Goal: Task Accomplishment & Management: Manage account settings

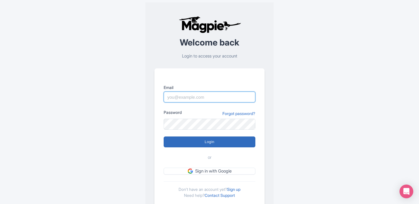
type input "info@tomis.tech"
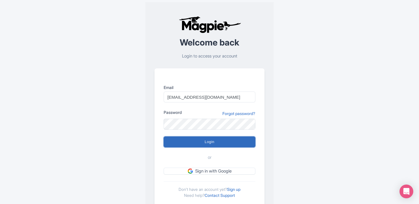
click at [192, 144] on input "Login" at bounding box center [210, 142] width 92 height 11
type input "Logging in..."
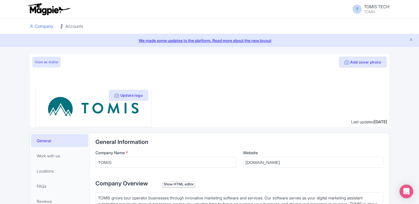
click at [75, 23] on link "Accounts" at bounding box center [71, 27] width 23 height 16
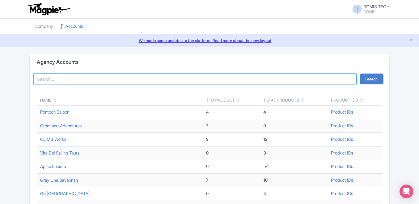
click at [126, 78] on input "search" at bounding box center [194, 79] width 323 height 11
type input "[GEOGRAPHIC_DATA]"
click at [360, 74] on button "Search" at bounding box center [371, 79] width 23 height 11
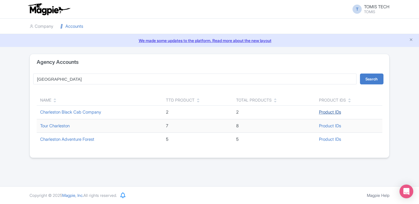
click at [333, 112] on link "Product IDs" at bounding box center [330, 111] width 22 height 5
click at [59, 113] on link "Charleston Black Cab Company" at bounding box center [70, 111] width 61 height 5
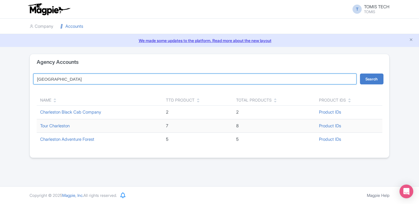
click at [64, 80] on input "charleston" at bounding box center [194, 79] width 323 height 11
type input "crafted"
click at [360, 74] on button "Search" at bounding box center [371, 79] width 23 height 11
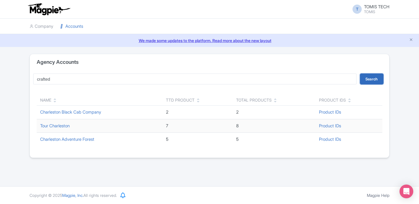
click at [379, 78] on button "Search" at bounding box center [371, 79] width 23 height 11
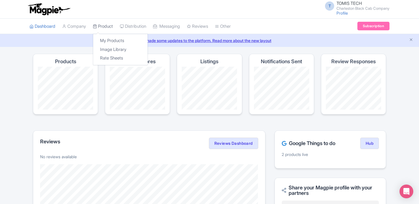
click at [106, 21] on link "Product" at bounding box center [103, 27] width 20 height 16
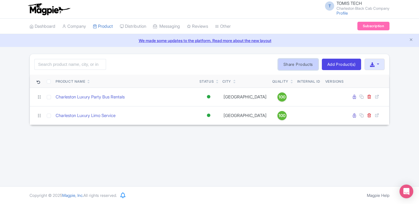
click at [297, 63] on link "Share Products" at bounding box center [298, 64] width 40 height 11
click at [137, 136] on div "T TOMIS TECH Charleston Black Cab Company Profile Users Settings Sign out Dashb…" at bounding box center [209, 93] width 419 height 186
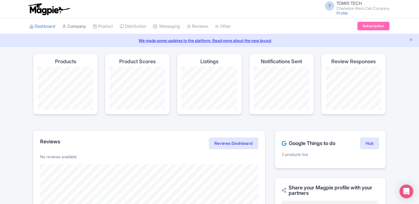
click at [81, 26] on link "Company" at bounding box center [74, 27] width 24 height 16
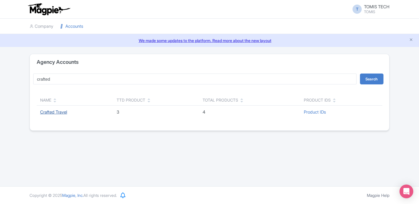
click at [53, 111] on link "Crafted Travel" at bounding box center [53, 111] width 27 height 5
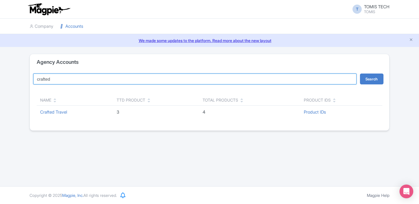
click at [69, 78] on input "crafted" at bounding box center [194, 79] width 323 height 11
type input "black cab"
click at [360, 74] on button "Search" at bounding box center [371, 79] width 23 height 11
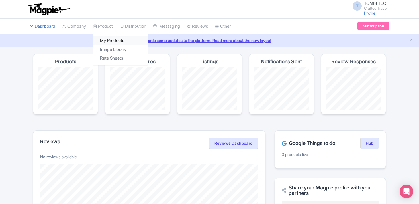
click at [111, 40] on link "My Products" at bounding box center [120, 40] width 54 height 9
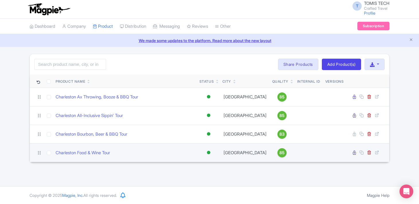
click at [147, 154] on div "Charleston Food & Wine Tour" at bounding box center [125, 153] width 139 height 7
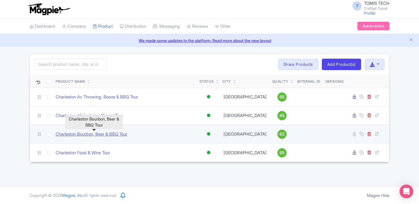
click at [116, 135] on link "Charleston Bourbon, Beer & BBQ Tour" at bounding box center [92, 134] width 72 height 7
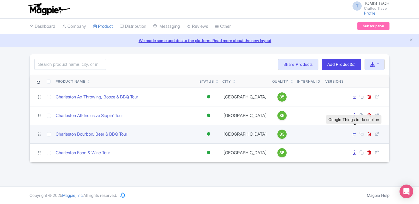
click at [354, 135] on icon at bounding box center [354, 134] width 3 height 4
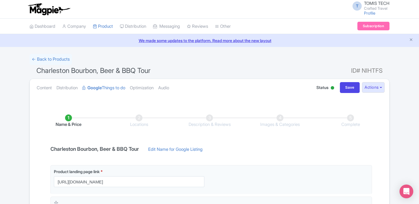
scroll to position [129, 0]
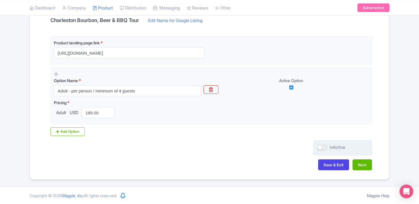
click at [319, 145] on div at bounding box center [322, 148] width 10 height 6
click at [319, 146] on input "InActive" at bounding box center [319, 148] width 4 height 4
checkbox input "true"
click at [339, 166] on button "Save & Exit" at bounding box center [333, 165] width 31 height 11
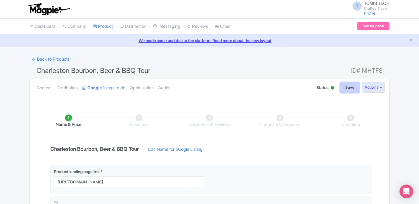
click at [349, 89] on input "Save" at bounding box center [350, 87] width 20 height 11
type input "Saving..."
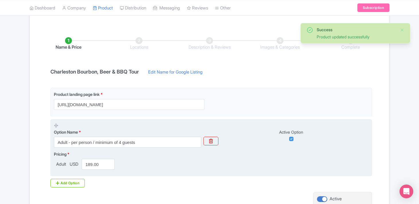
scroll to position [129, 0]
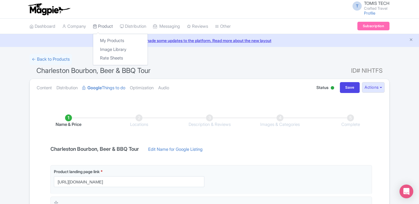
click at [111, 25] on link "Product" at bounding box center [103, 27] width 20 height 16
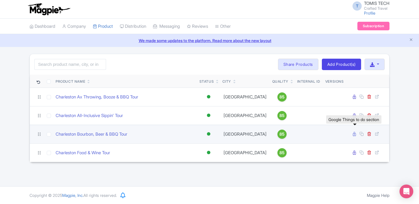
click at [355, 134] on icon at bounding box center [354, 134] width 3 height 4
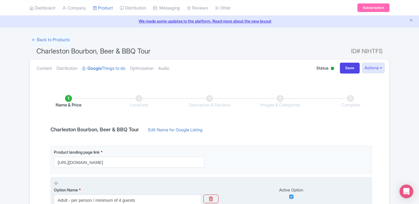
scroll to position [129, 0]
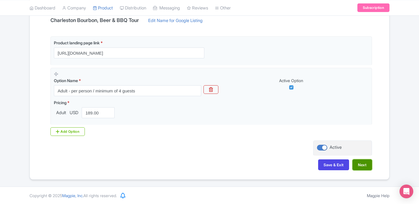
click at [362, 166] on button "Next" at bounding box center [361, 165] width 19 height 11
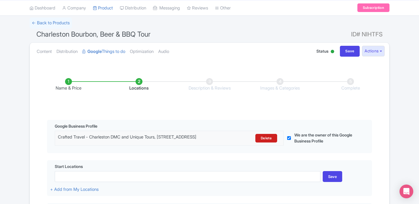
scroll to position [0, 0]
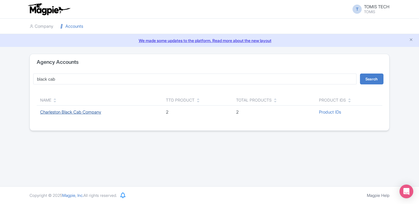
click at [78, 111] on link "Charleston Black Cab Company" at bounding box center [70, 111] width 61 height 5
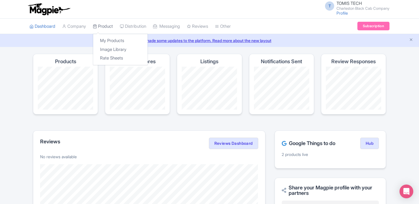
click at [102, 27] on link "Product" at bounding box center [103, 27] width 20 height 16
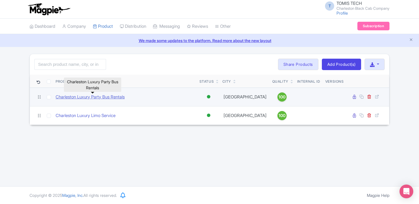
click at [66, 97] on link "Charleston Luxury Party Bus Rentals" at bounding box center [90, 97] width 69 height 7
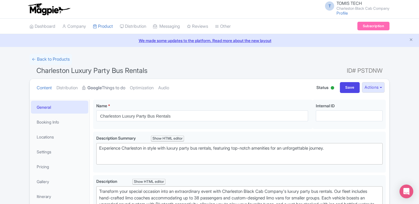
click at [99, 88] on strong "Google" at bounding box center [94, 88] width 14 height 7
